Goal: Task Accomplishment & Management: Manage account settings

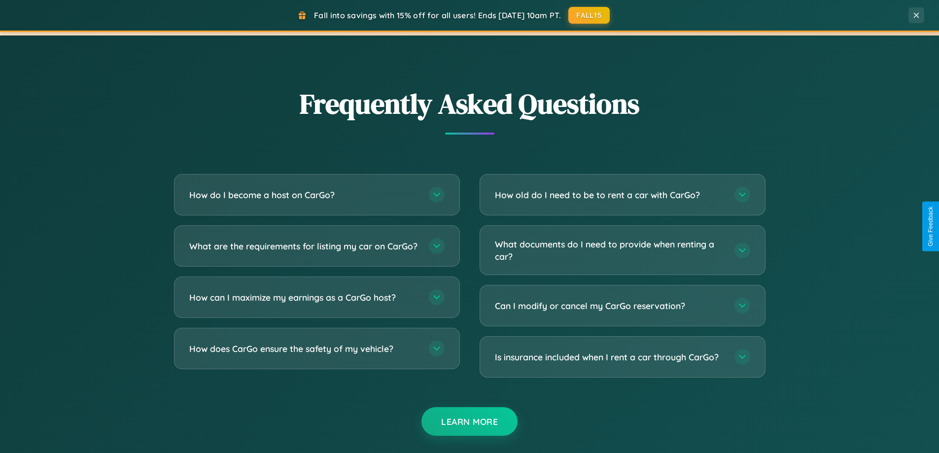
scroll to position [1897, 0]
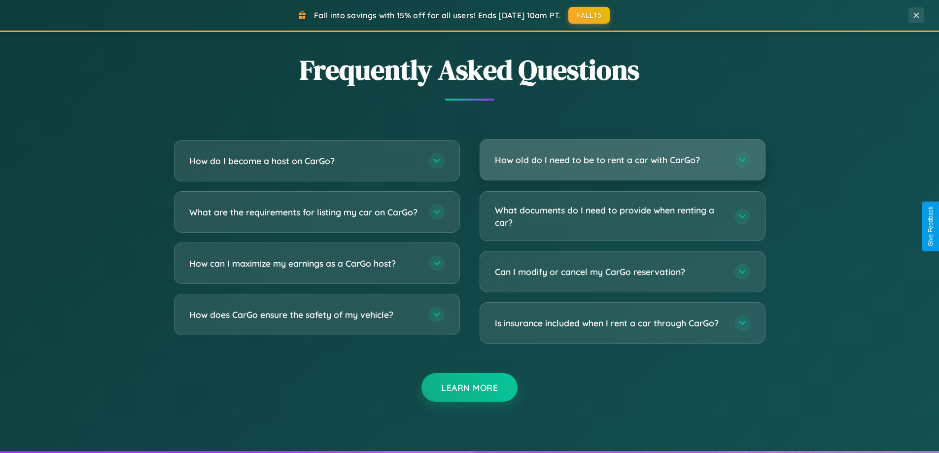
click at [622, 160] on h3 "How old do I need to be to rent a car with CarGo?" at bounding box center [610, 160] width 230 height 12
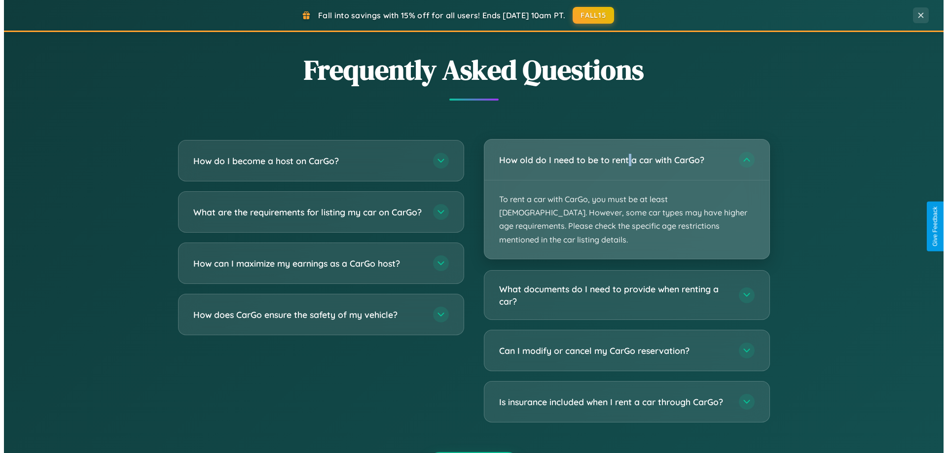
scroll to position [0, 0]
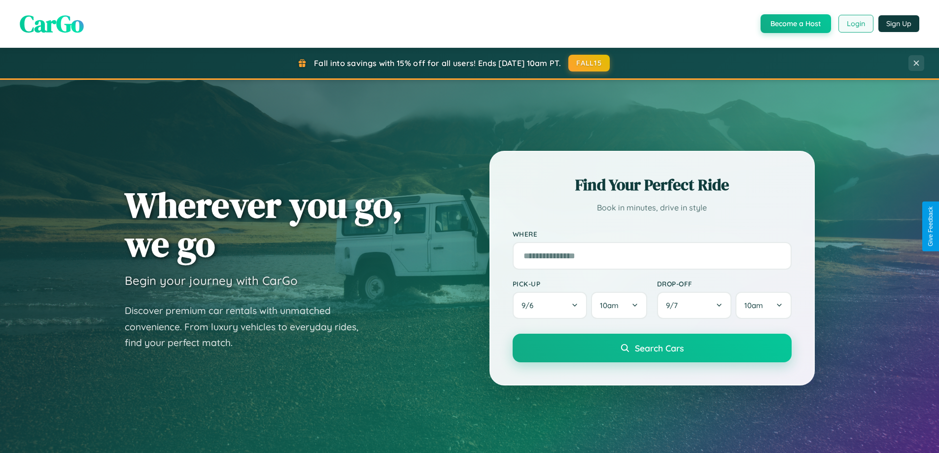
click at [855, 24] on button "Login" at bounding box center [856, 24] width 35 height 18
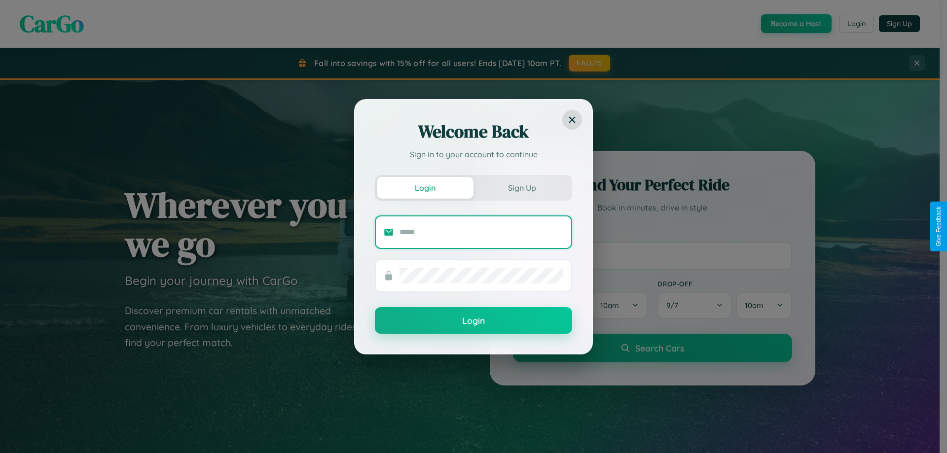
click at [481, 232] on input "text" at bounding box center [481, 232] width 164 height 16
type input "**********"
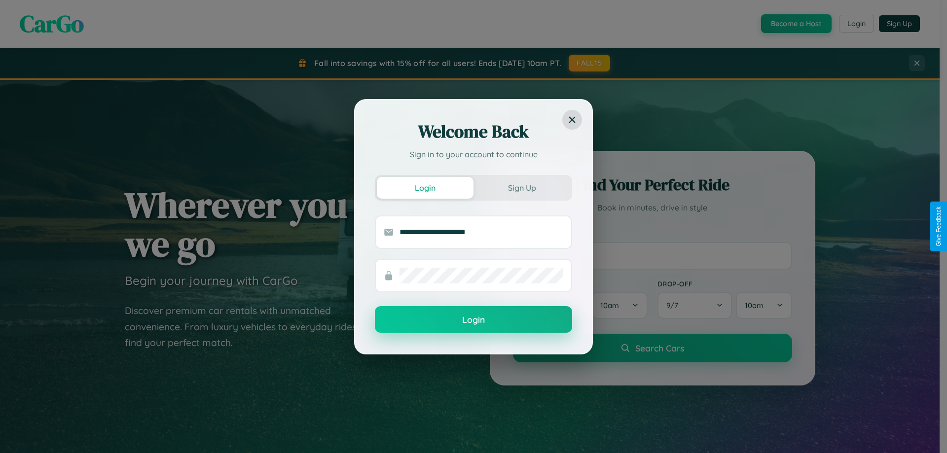
click at [473, 320] on button "Login" at bounding box center [473, 319] width 197 height 27
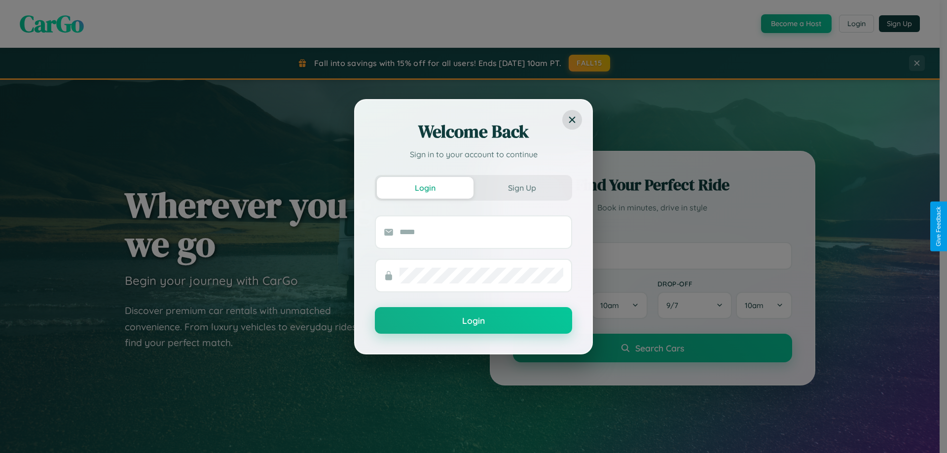
scroll to position [425, 0]
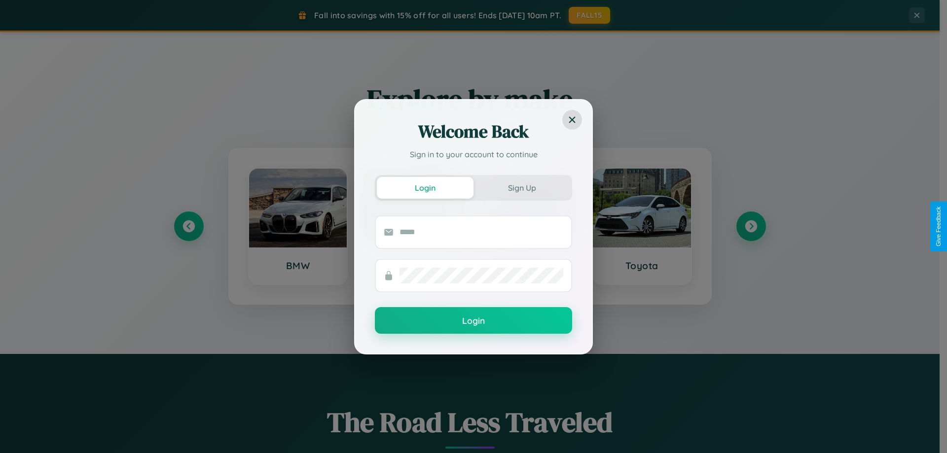
click at [750, 226] on div "Welcome Back Sign in to your account to continue Login Sign Up Login" at bounding box center [473, 226] width 947 height 453
click at [188, 226] on div "Welcome Back Sign in to your account to continue Login Sign Up Login" at bounding box center [473, 226] width 947 height 453
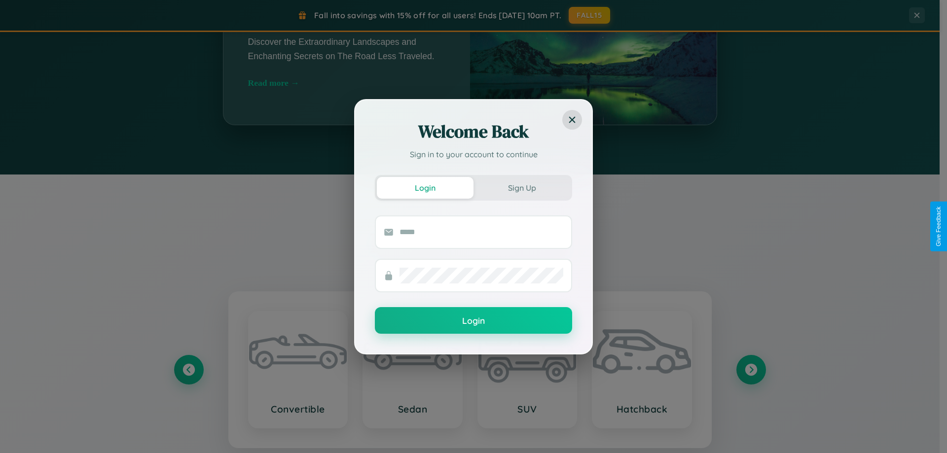
scroll to position [1584, 0]
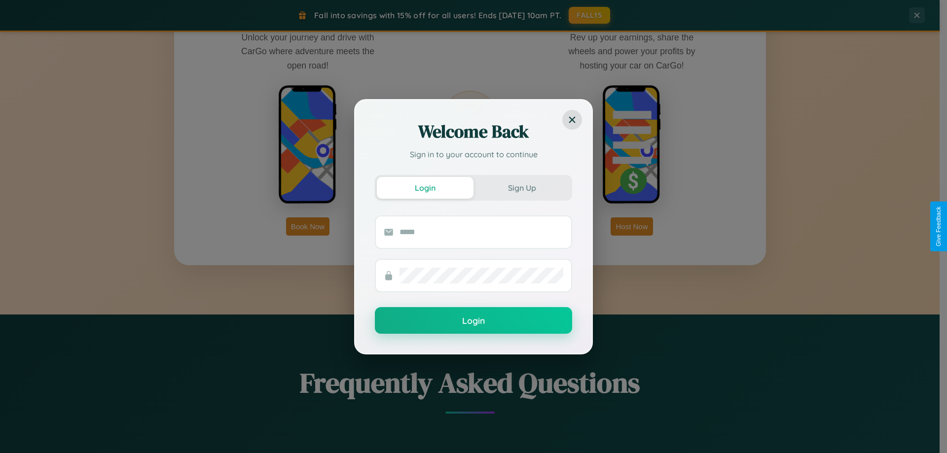
click at [632, 226] on div "Welcome Back Sign in to your account to continue Login Sign Up Login" at bounding box center [473, 226] width 947 height 453
